Goal: Task Accomplishment & Management: Use online tool/utility

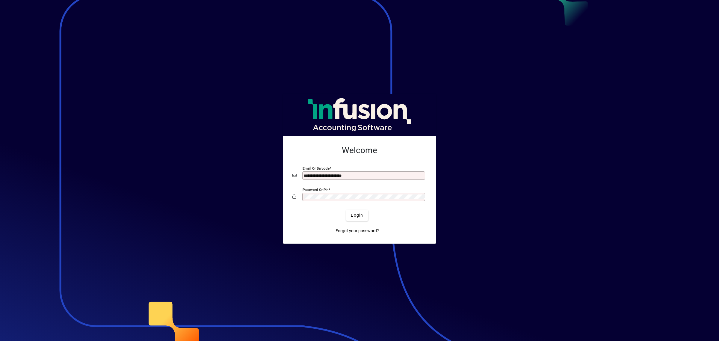
click at [376, 173] on div "**********" at bounding box center [363, 175] width 123 height 8
click at [373, 178] on input "**********" at bounding box center [364, 175] width 121 height 5
type input "**********"
click at [360, 217] on span "Login" at bounding box center [357, 215] width 12 height 6
